Goal: Information Seeking & Learning: Learn about a topic

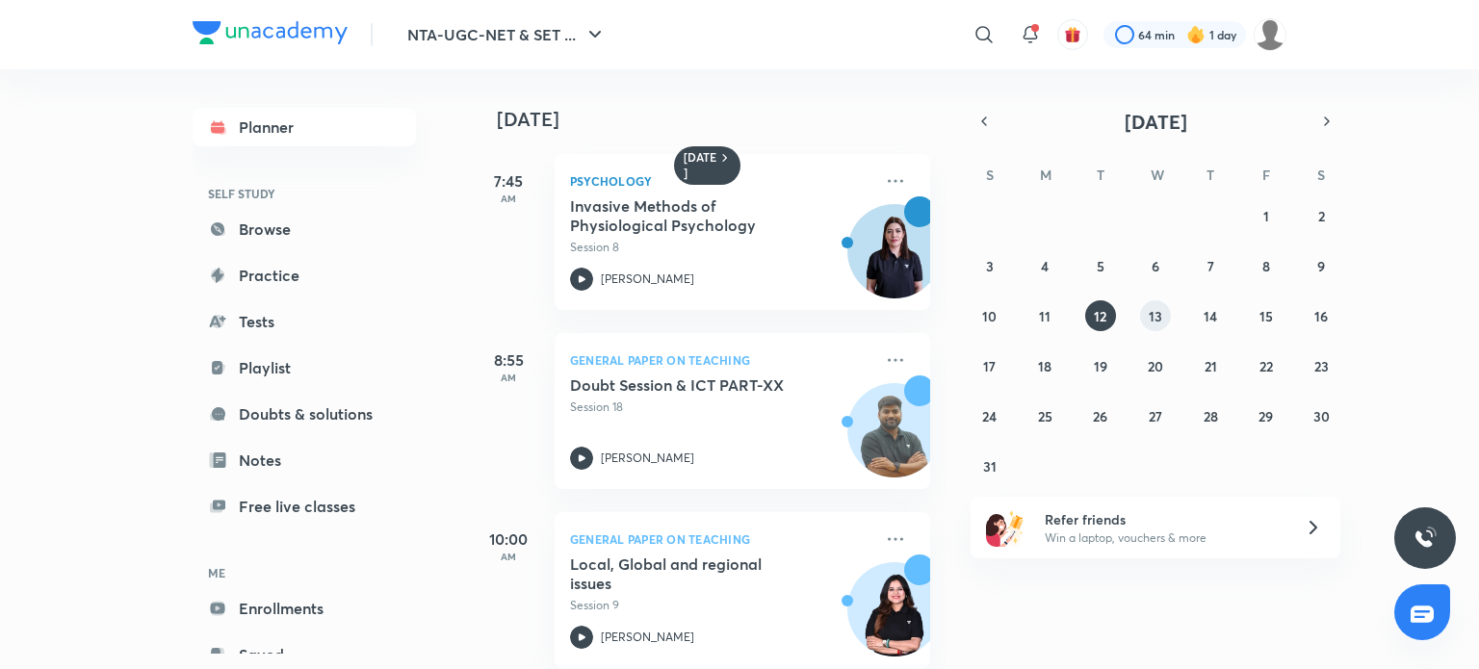
click at [1154, 318] on abbr "13" at bounding box center [1155, 316] width 13 height 18
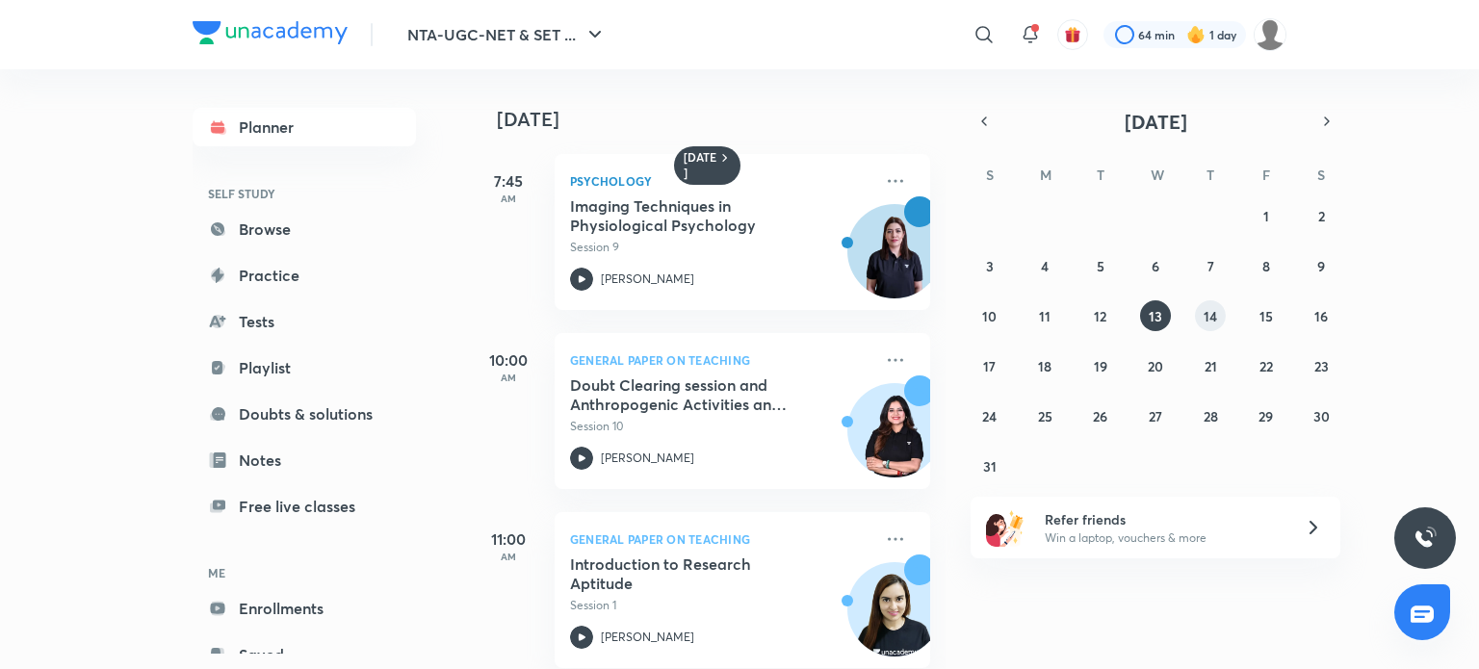
click at [1210, 320] on abbr "14" at bounding box center [1210, 316] width 13 height 18
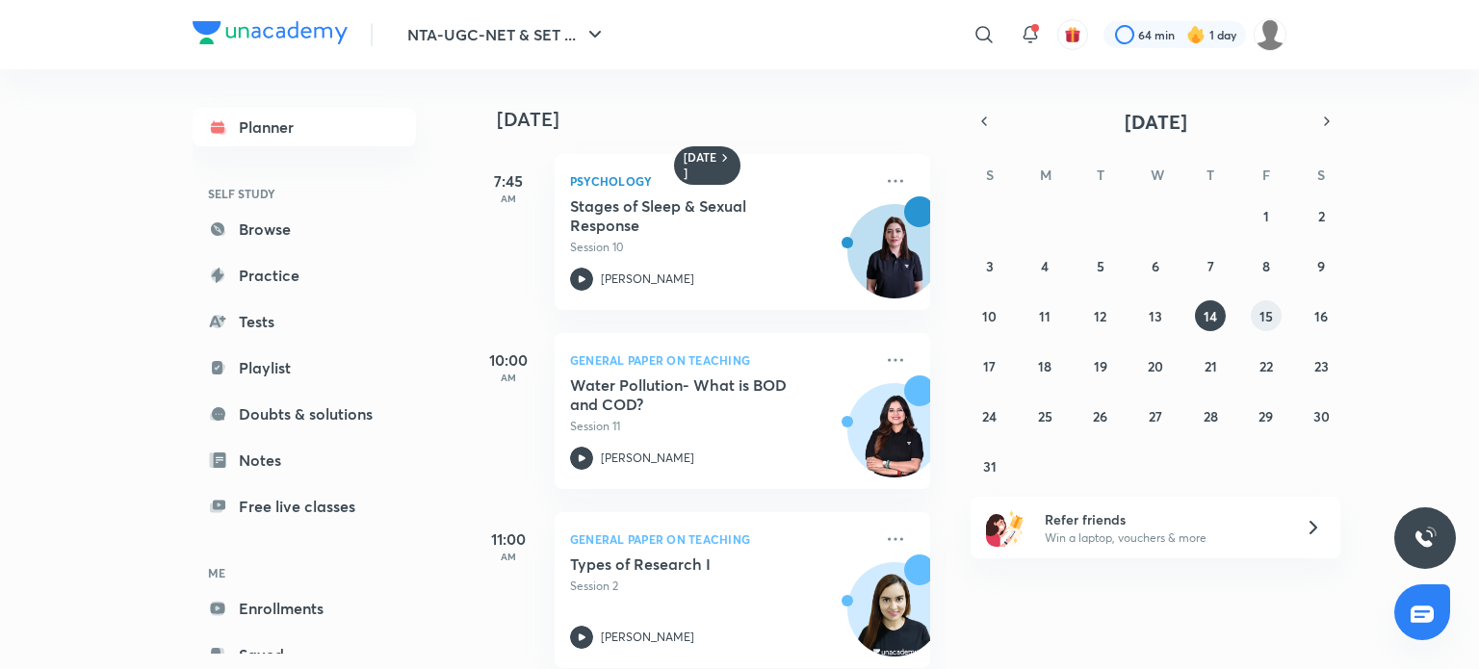
click at [1271, 314] on abbr "15" at bounding box center [1266, 316] width 13 height 18
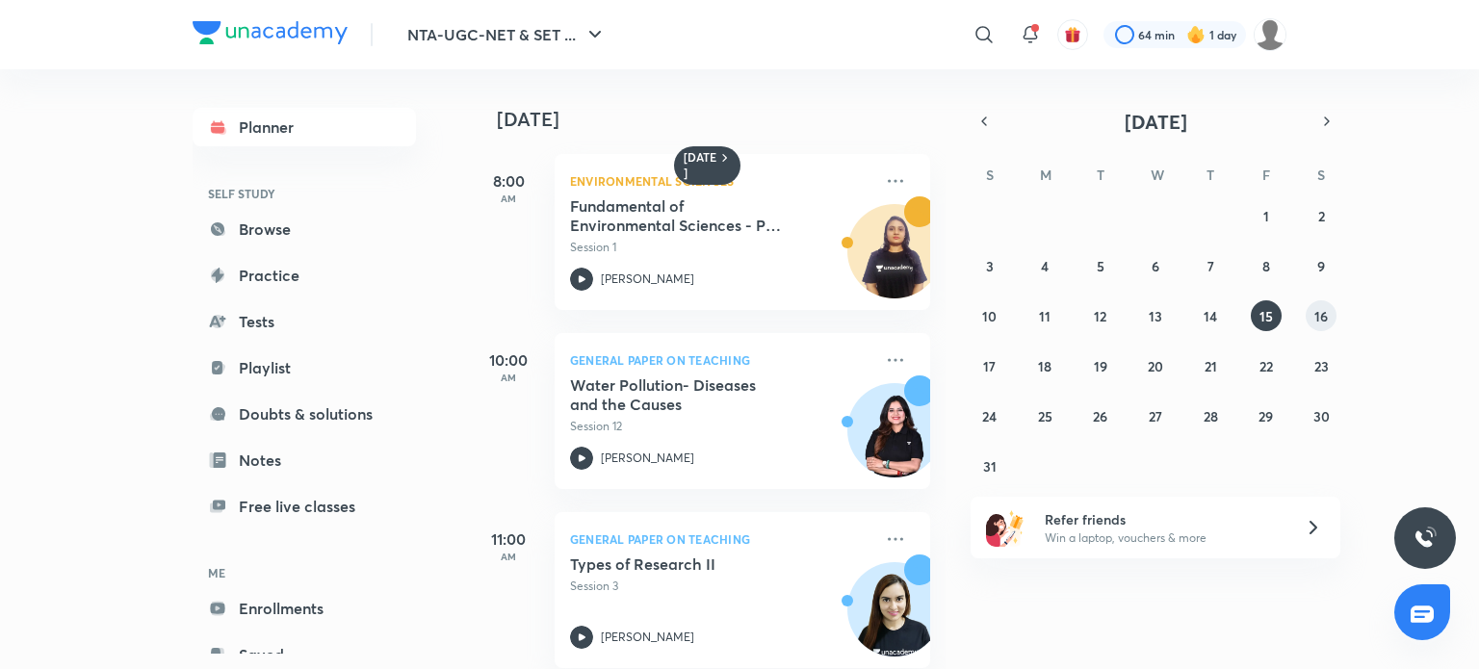
click at [1320, 316] on abbr "16" at bounding box center [1321, 316] width 13 height 18
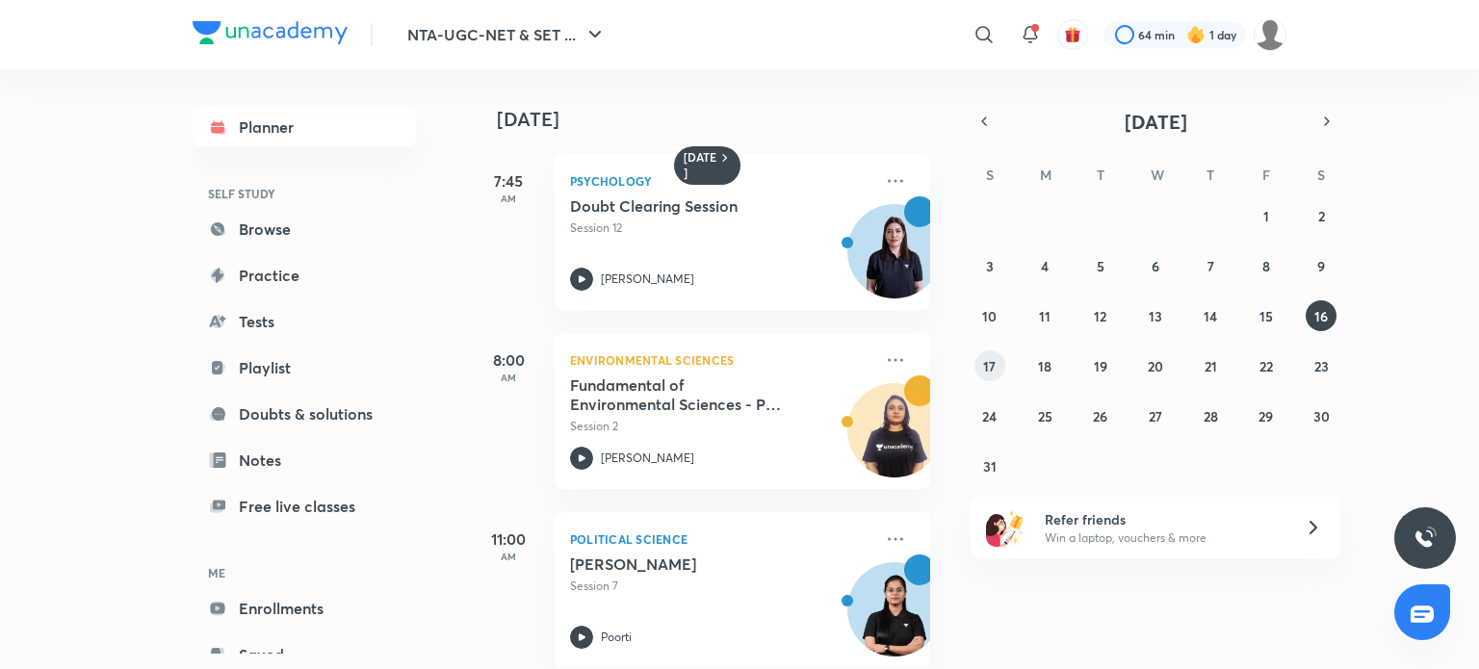
click at [986, 369] on abbr "17" at bounding box center [989, 366] width 13 height 18
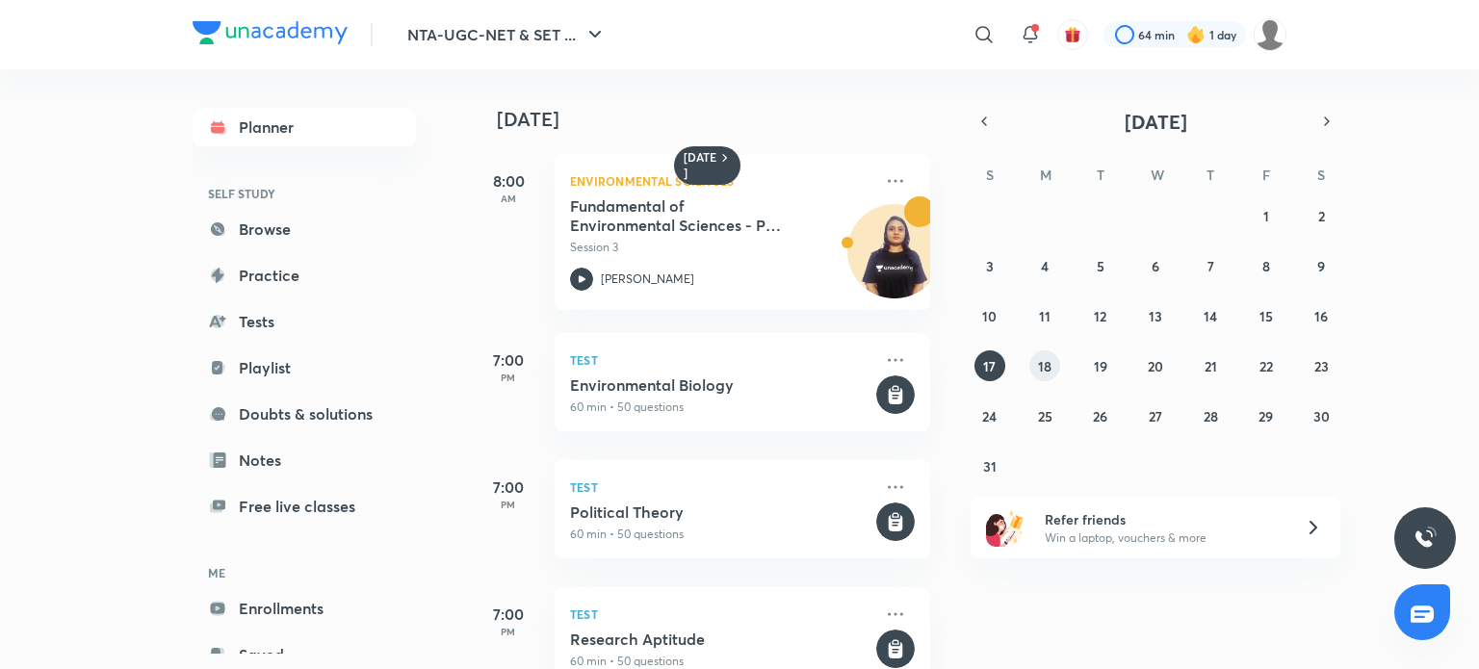
click at [1050, 370] on abbr "18" at bounding box center [1044, 366] width 13 height 18
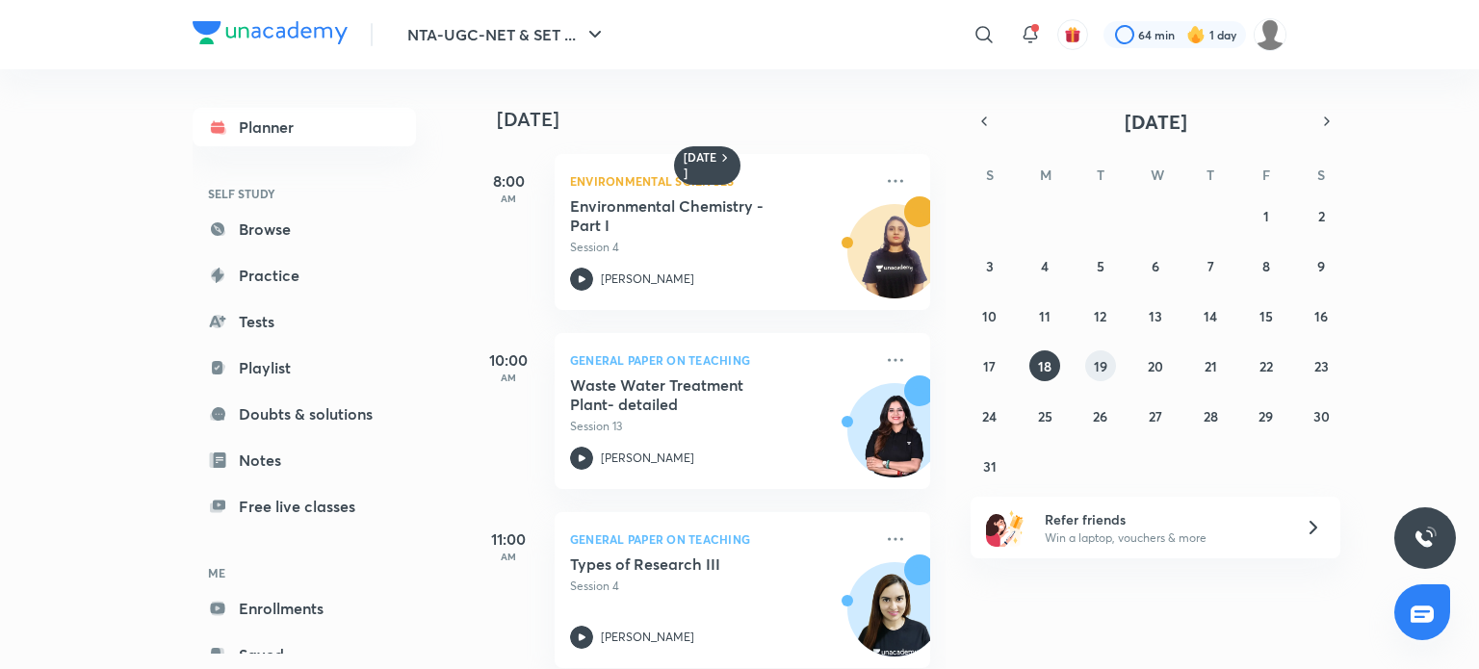
click at [1100, 368] on abbr "19" at bounding box center [1100, 366] width 13 height 18
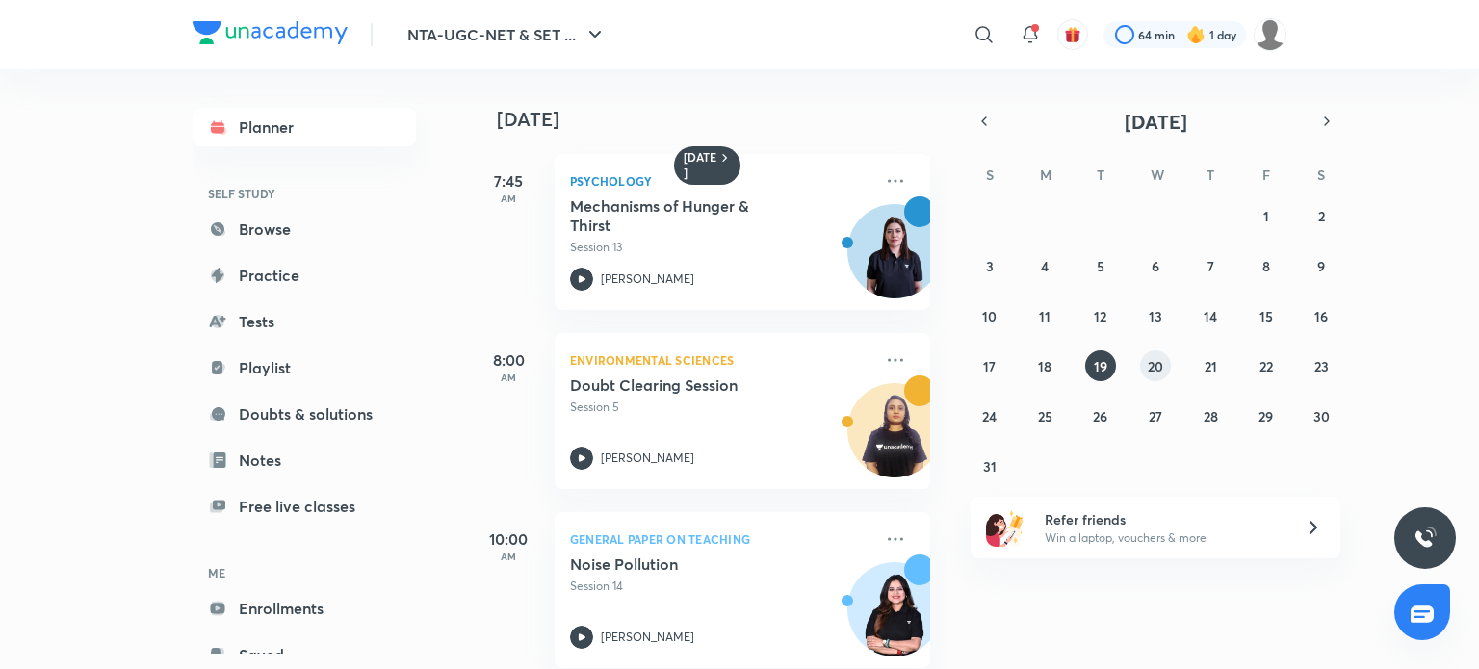
click at [1151, 366] on abbr "20" at bounding box center [1155, 366] width 15 height 18
click at [1212, 367] on abbr "21" at bounding box center [1211, 366] width 13 height 18
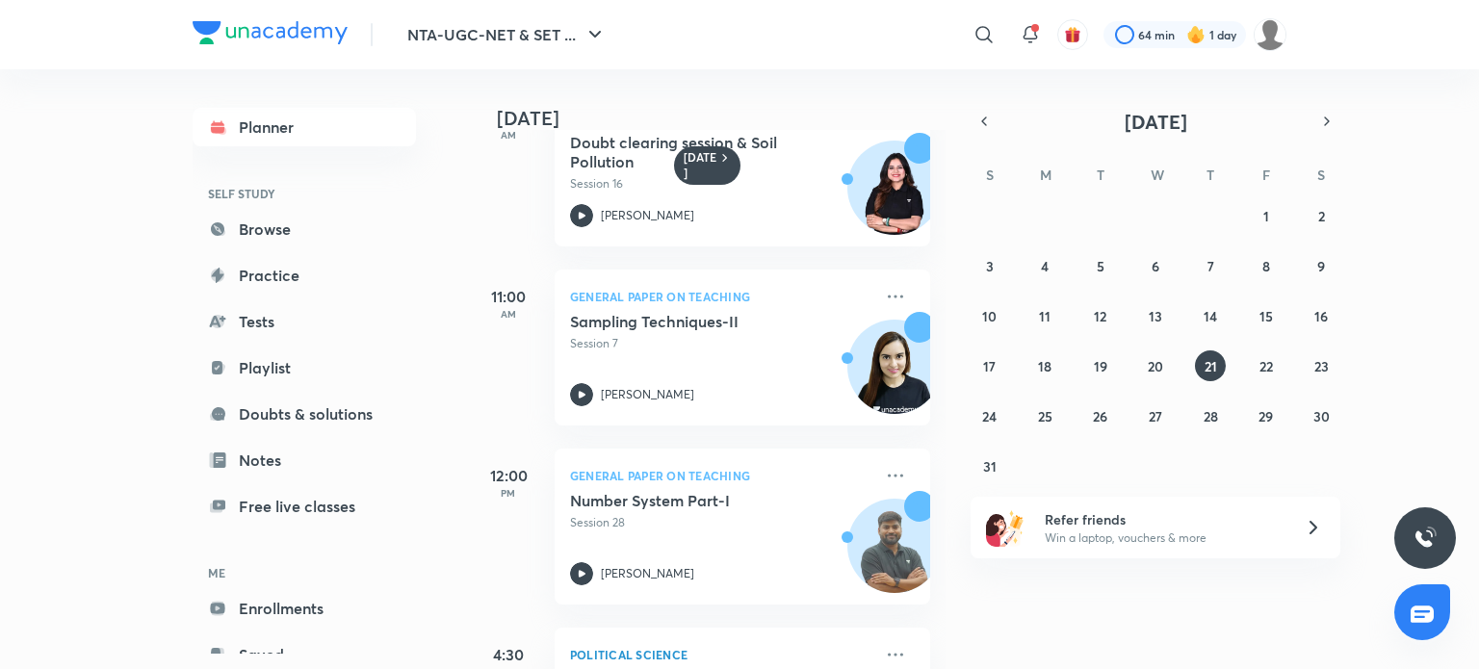
scroll to position [345, 0]
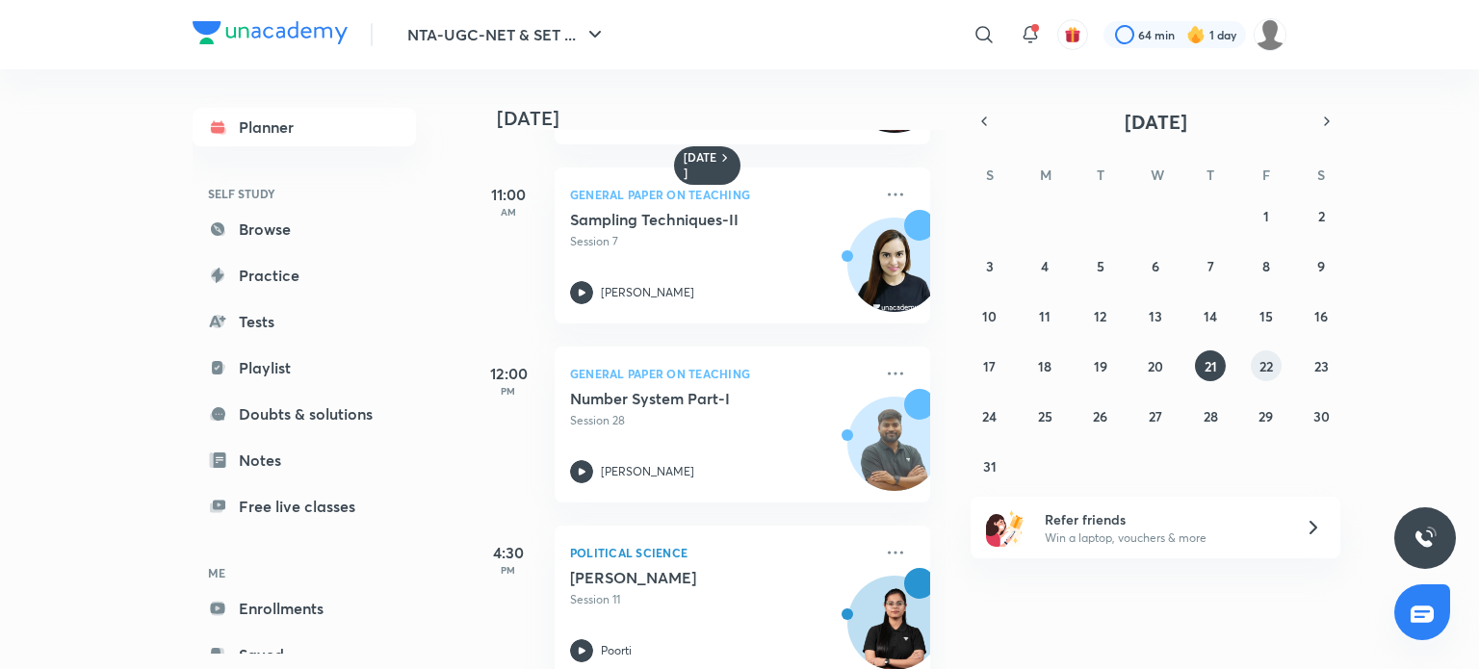
click at [1263, 368] on abbr "22" at bounding box center [1266, 366] width 13 height 18
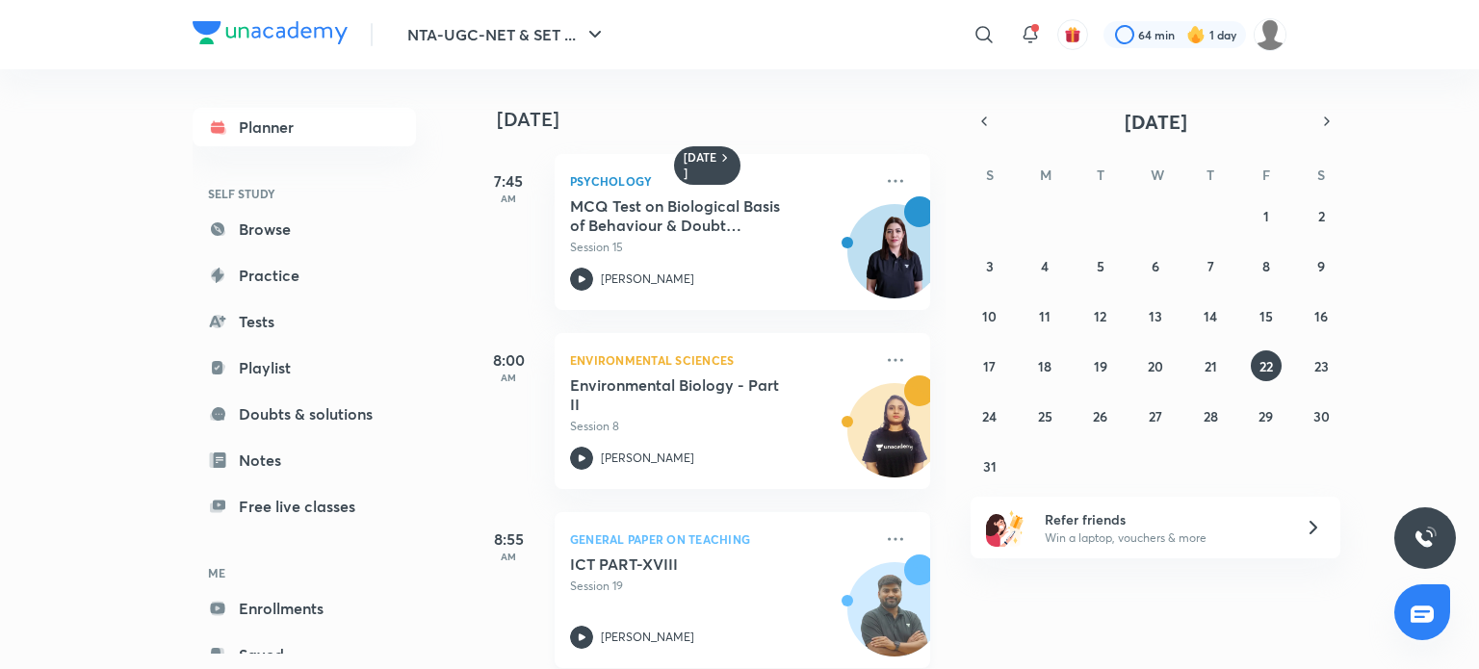
click at [654, 569] on h5 "ICT PART-XVIII" at bounding box center [690, 564] width 240 height 19
